Goal: Task Accomplishment & Management: Use online tool/utility

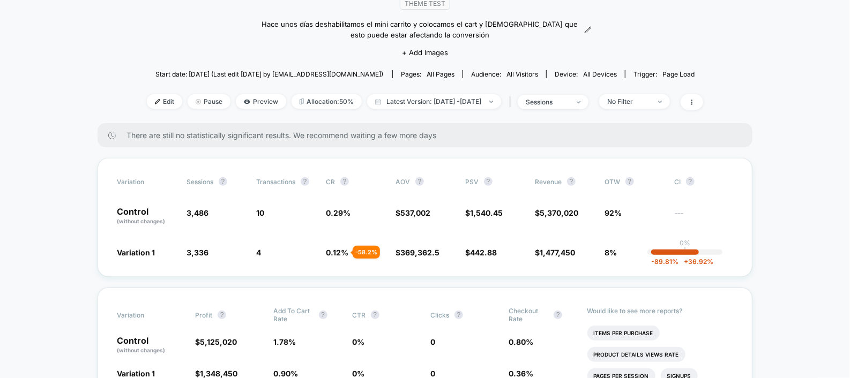
scroll to position [105, 0]
click at [136, 214] on p "Control (without changes)" at bounding box center [146, 216] width 59 height 18
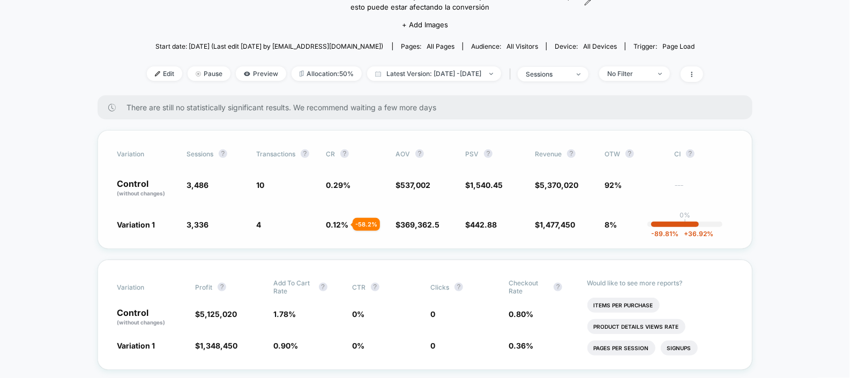
click at [132, 193] on span "(without changes)" at bounding box center [141, 193] width 48 height 6
click at [136, 184] on p "Control (without changes)" at bounding box center [146, 188] width 59 height 18
click at [236, 75] on span "Preview" at bounding box center [261, 73] width 50 height 14
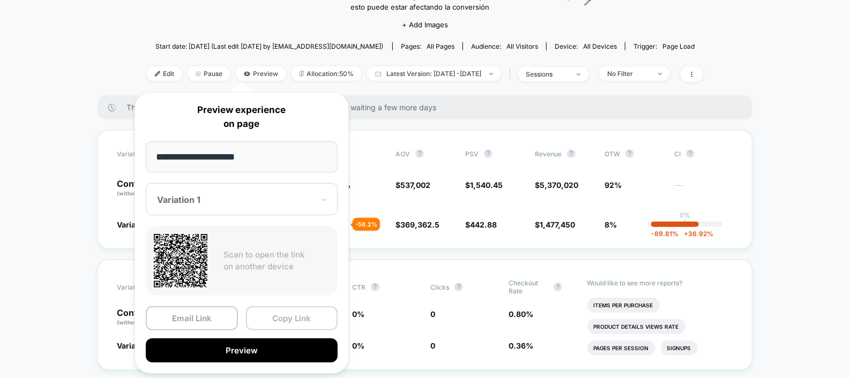
click at [286, 316] on button "Copy Link" at bounding box center [292, 318] width 92 height 24
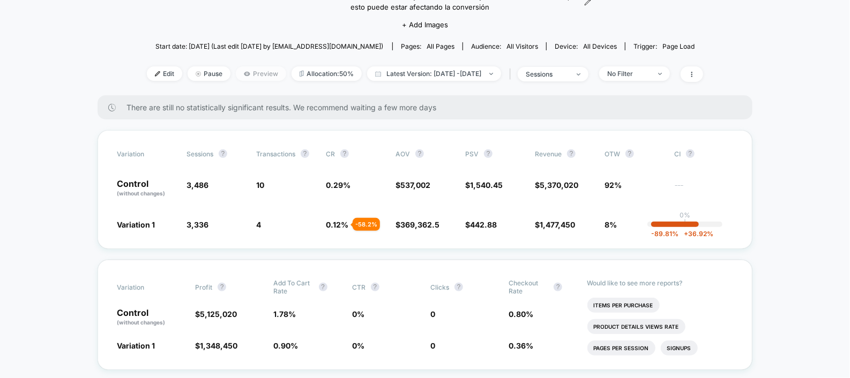
click at [239, 75] on span "Preview" at bounding box center [261, 73] width 50 height 14
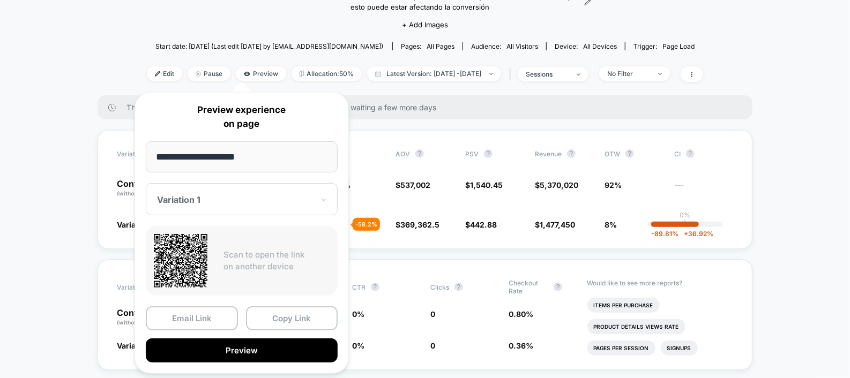
click at [216, 204] on div at bounding box center [235, 199] width 156 height 11
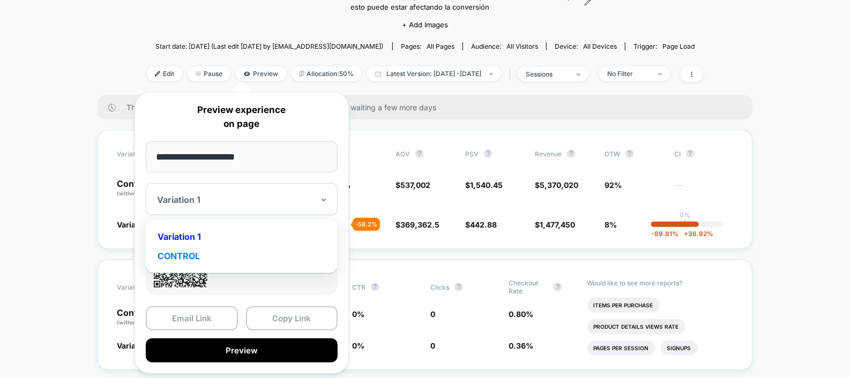
click at [209, 252] on div "CONTROL" at bounding box center [241, 255] width 181 height 19
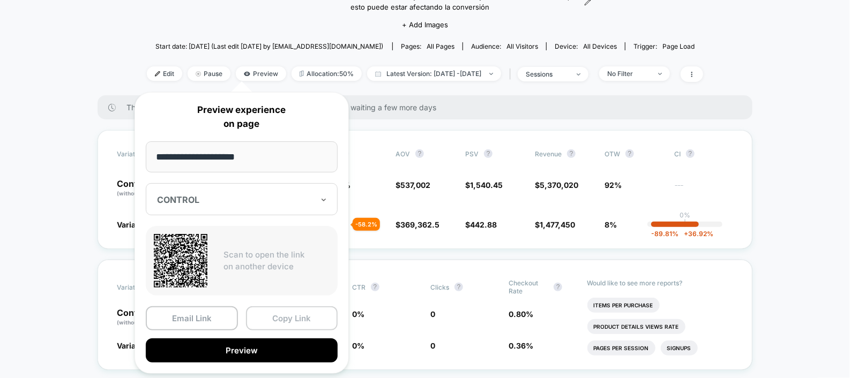
click at [286, 322] on button "Copy Link" at bounding box center [292, 318] width 92 height 24
